Goal: Task Accomplishment & Management: Manage account settings

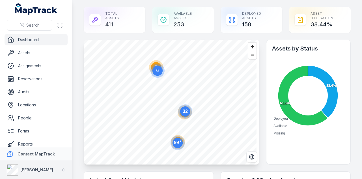
scroll to position [32, 0]
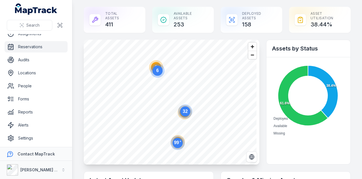
click at [51, 48] on link "Reservations" at bounding box center [36, 46] width 63 height 11
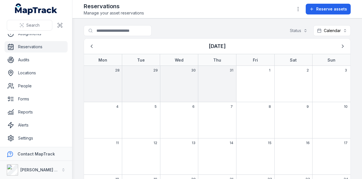
scroll to position [74, 0]
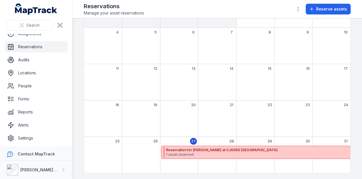
drag, startPoint x: 218, startPoint y: 148, endPoint x: 145, endPoint y: 114, distance: 80.1
click at [145, 114] on div "19" at bounding box center [141, 118] width 38 height 36
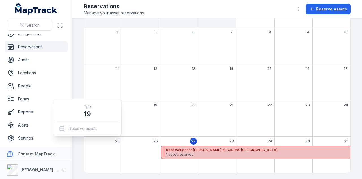
click at [187, 150] on strong "Reservation for [PERSON_NAME] at CJG06S [GEOGRAPHIC_DATA]" at bounding box center [289, 149] width 246 height 5
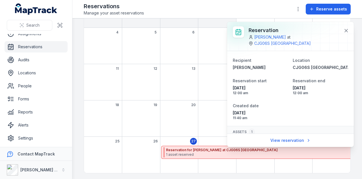
scroll to position [25, 0]
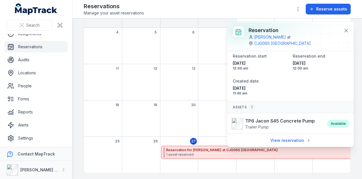
click at [203, 101] on div "21" at bounding box center [217, 118] width 38 height 36
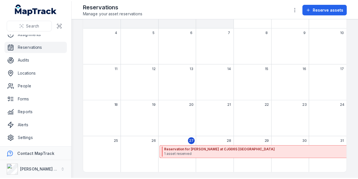
scroll to position [8, 0]
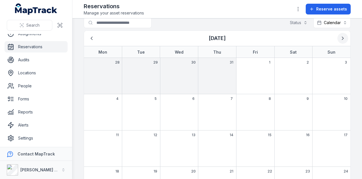
click at [340, 40] on icon "Next" at bounding box center [343, 38] width 6 height 6
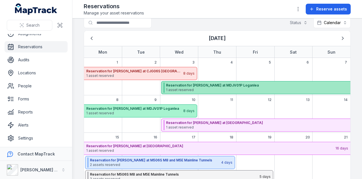
click at [227, 85] on strong "Reservation for [PERSON_NAME] at MDJV01P Loganlea" at bounding box center [289, 85] width 246 height 5
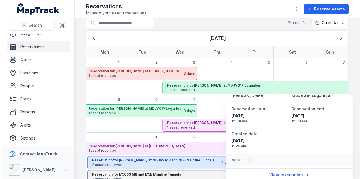
scroll to position [18, 0]
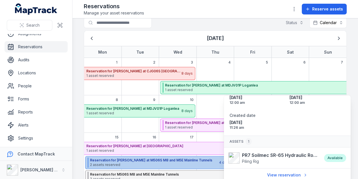
click at [174, 158] on strong "Reservation for [PERSON_NAME] at M506S M8 and M5E Mainline Tunnels" at bounding box center [154, 160] width 128 height 5
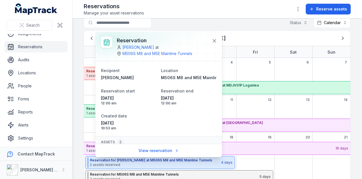
scroll to position [46, 0]
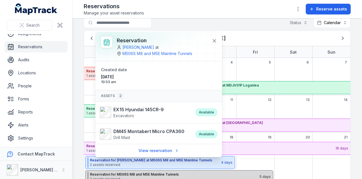
click at [237, 172] on strong "Reservation for M506S M8 and M5E Mainline Tunnels" at bounding box center [174, 174] width 169 height 5
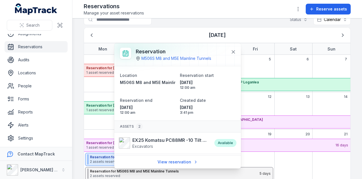
scroll to position [20, 0]
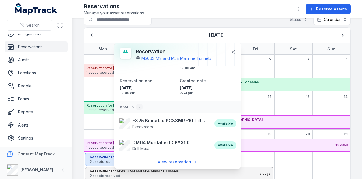
click at [312, 167] on div "September 2025" at bounding box center [331, 159] width 38 height 42
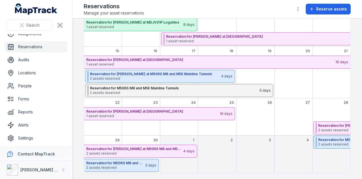
scroll to position [94, 0]
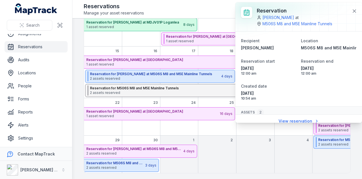
scroll to position [46, 0]
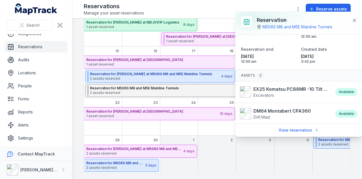
scroll to position [0, 0]
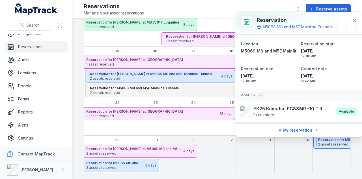
click at [283, 163] on div "September 2025" at bounding box center [293, 158] width 38 height 28
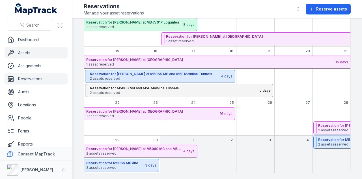
click at [48, 50] on link "Assets" at bounding box center [36, 52] width 63 height 11
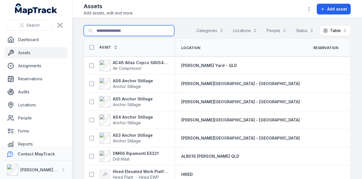
click at [105, 34] on input "Search for assets" at bounding box center [129, 30] width 91 height 11
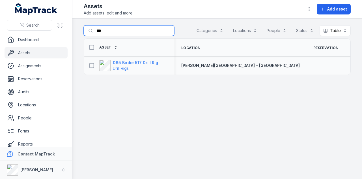
type input "***"
click at [133, 60] on strong "D65 Birdie 517 Drill Rig" at bounding box center [135, 63] width 45 height 6
click at [122, 35] on input "***" at bounding box center [129, 30] width 91 height 11
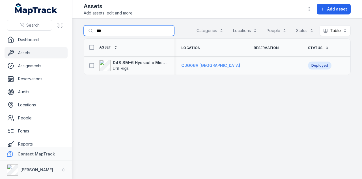
type input "***"
click at [208, 64] on span "CJG06A [GEOGRAPHIC_DATA]" at bounding box center [210, 65] width 59 height 5
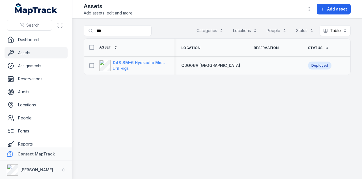
click at [154, 62] on strong "D48 SM-6 Hydraulic Micro Drill Rig" at bounding box center [140, 63] width 55 height 6
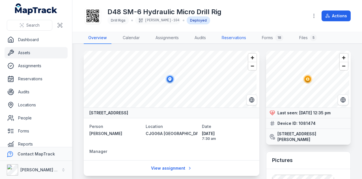
click at [243, 38] on link "Reservations" at bounding box center [233, 38] width 33 height 12
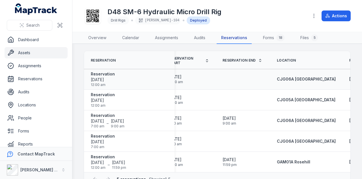
scroll to position [0, 127]
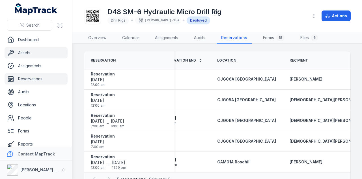
click at [43, 74] on link "Reservations" at bounding box center [36, 78] width 63 height 11
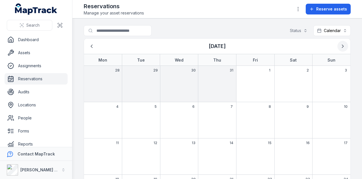
click at [341, 46] on icon "Next" at bounding box center [343, 46] width 6 height 6
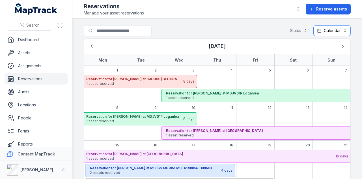
click at [331, 34] on button "Calendar ********" at bounding box center [331, 30] width 37 height 11
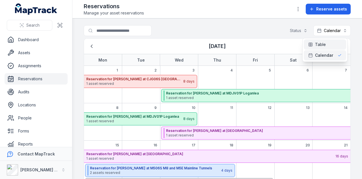
click at [331, 45] on div "Table" at bounding box center [324, 45] width 33 height 6
